Goal: Task Accomplishment & Management: Use online tool/utility

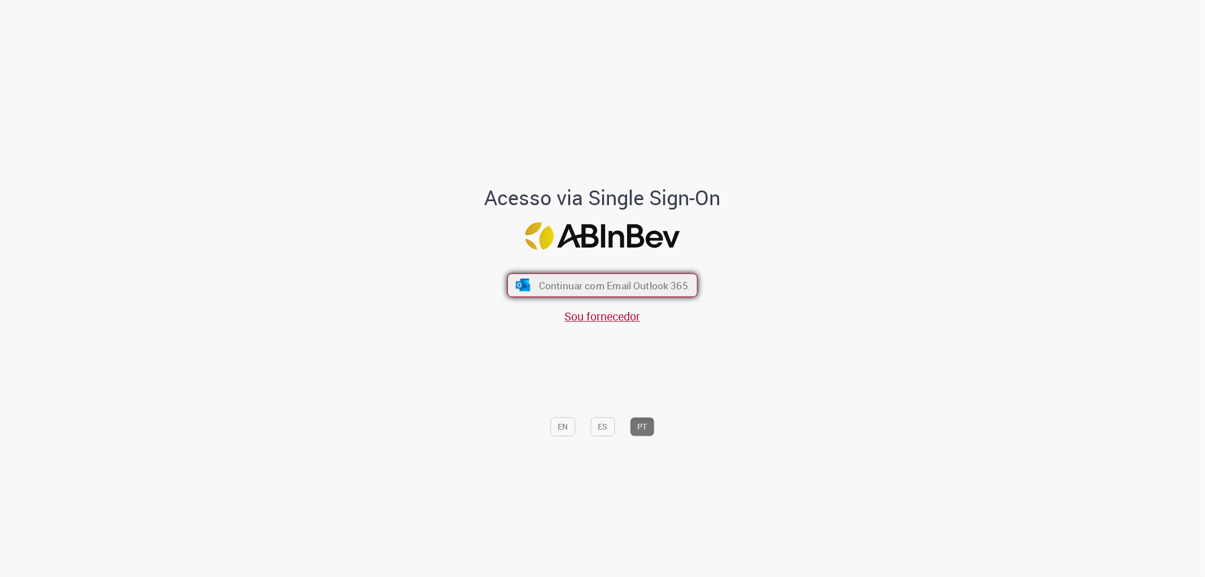
click at [588, 288] on span "Continuar com Email Outlook 365" at bounding box center [613, 285] width 149 height 13
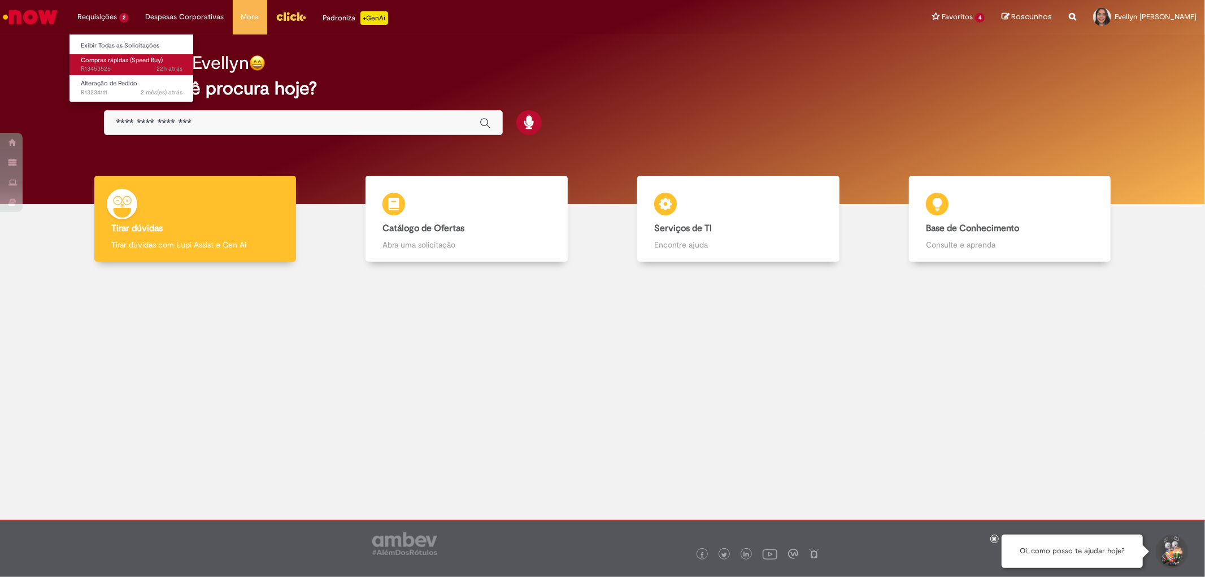
click at [110, 61] on span "Compras rápidas (Speed Buy)" at bounding box center [122, 60] width 82 height 8
